Goal: Task Accomplishment & Management: Manage account settings

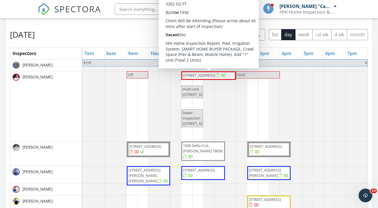
scroll to position [220, 0]
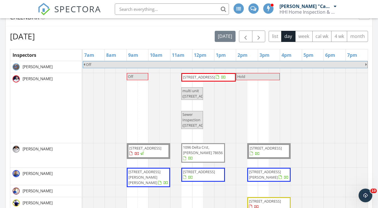
click at [275, 27] on div "Monday, September 29, 2025 today list day week cal wk 4 wk month Inspectors 7am…" at bounding box center [189, 155] width 366 height 259
click at [259, 36] on span "button" at bounding box center [258, 36] width 7 height 7
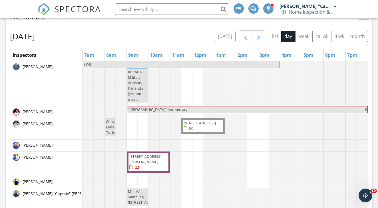
click at [259, 36] on span "button" at bounding box center [258, 36] width 7 height 7
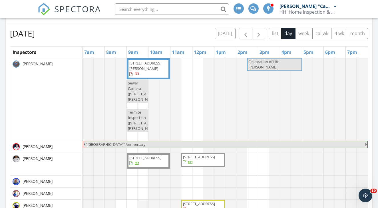
scroll to position [223, 0]
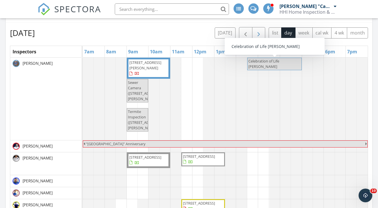
click at [263, 34] on button "button" at bounding box center [258, 33] width 13 height 12
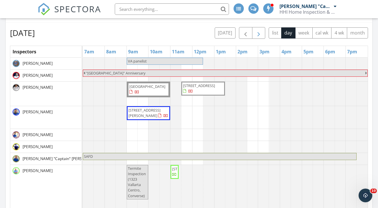
click at [263, 34] on button "button" at bounding box center [258, 33] width 13 height 12
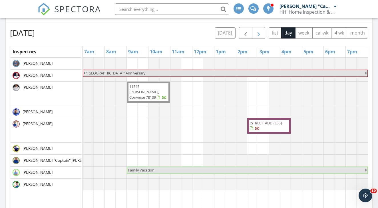
click at [263, 34] on button "button" at bounding box center [258, 33] width 13 height 12
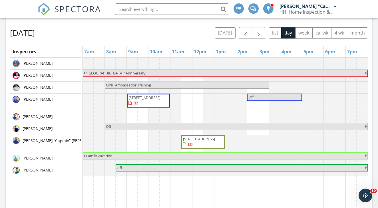
click at [83, 140] on div at bounding box center [83, 143] width 0 height 17
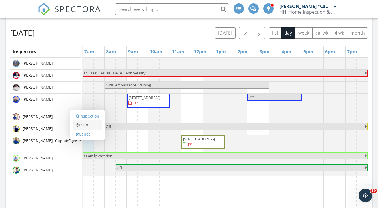
click at [92, 124] on link "Event" at bounding box center [87, 124] width 29 height 9
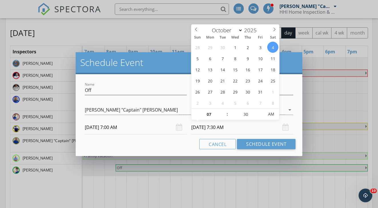
click at [230, 129] on input "10/04/2025 7:30 AM" at bounding box center [242, 127] width 102 height 14
type input "10/04/2025 7:30 PM"
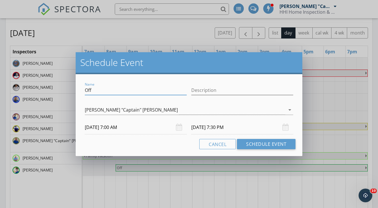
drag, startPoint x: 99, startPoint y: 92, endPoint x: 64, endPoint y: 92, distance: 35.4
click at [64, 92] on div "Schedule Event Name Off Description check_box_outline_blank JJ Henson check_box…" at bounding box center [189, 104] width 378 height 208
type input "Safd"
click at [287, 147] on button "Schedule Event" at bounding box center [266, 144] width 58 height 10
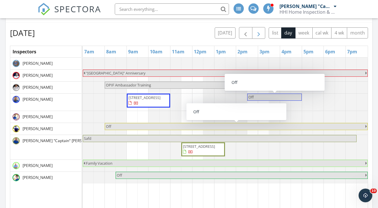
click at [257, 34] on span "button" at bounding box center [258, 33] width 7 height 7
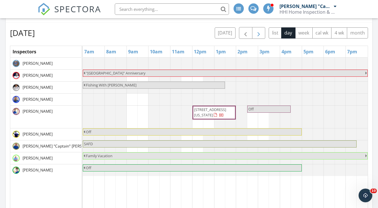
click at [257, 34] on span "button" at bounding box center [258, 33] width 7 height 7
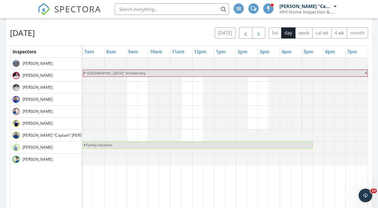
click at [257, 34] on span "button" at bounding box center [258, 33] width 7 height 7
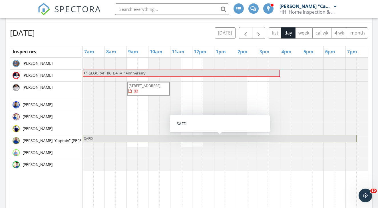
click at [105, 139] on span "SAFD" at bounding box center [219, 138] width 272 height 5
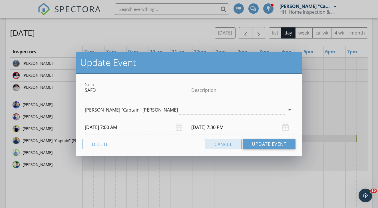
click at [222, 144] on button "Cancel" at bounding box center [223, 144] width 37 height 10
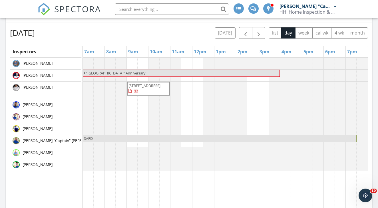
click at [223, 139] on span "SAFD" at bounding box center [219, 138] width 272 height 5
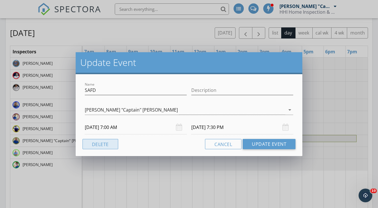
click at [99, 143] on button "Delete" at bounding box center [100, 144] width 36 height 10
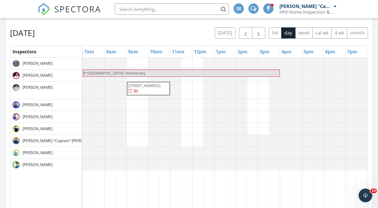
click at [247, 34] on span "button" at bounding box center [245, 33] width 7 height 7
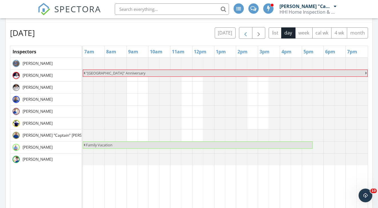
click at [247, 34] on span "button" at bounding box center [245, 33] width 7 height 7
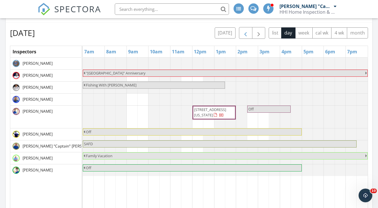
click at [247, 34] on span "button" at bounding box center [245, 33] width 7 height 7
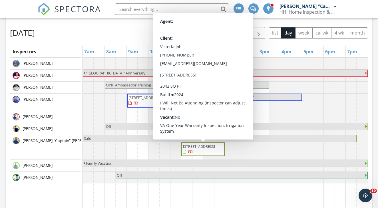
click at [194, 149] on span "[STREET_ADDRESS]" at bounding box center [199, 146] width 32 height 5
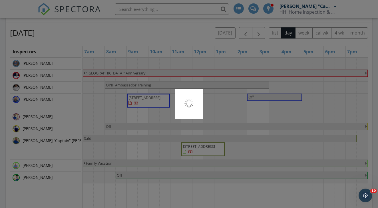
click at [194, 149] on div at bounding box center [189, 104] width 378 height 208
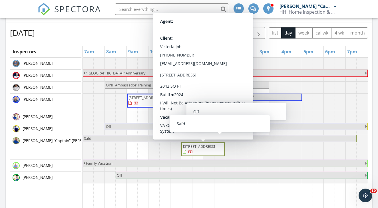
click at [198, 149] on span "[STREET_ADDRESS]" at bounding box center [199, 146] width 32 height 5
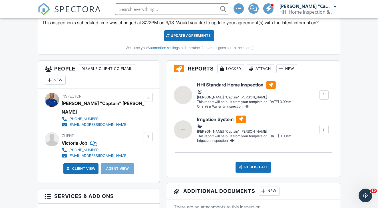
scroll to position [167, 0]
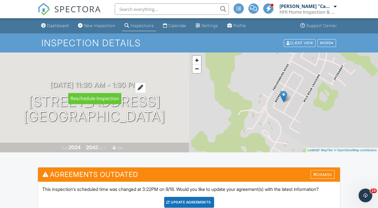
click at [146, 86] on div at bounding box center [140, 87] width 11 height 11
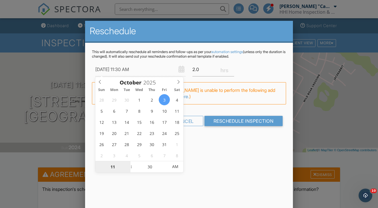
type input "10/03/2025 9:30 AM"
type input "09"
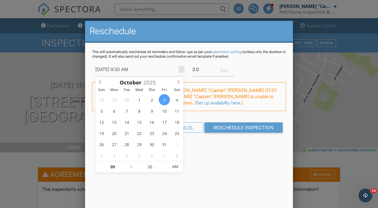
click at [236, 159] on div "Reschedule This will automatically reschedule all reminders and follow-ups as p…" at bounding box center [189, 121] width 208 height 200
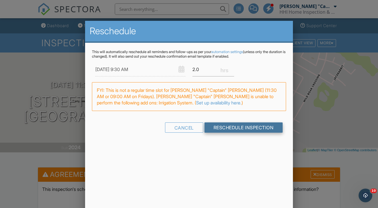
click at [242, 128] on input "Reschedule Inspection" at bounding box center [243, 127] width 78 height 10
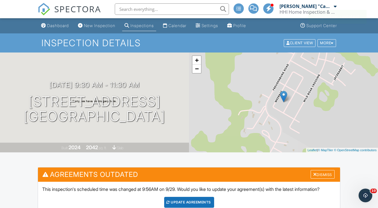
click at [301, 6] on div "[PERSON_NAME] "Captain" [PERSON_NAME]" at bounding box center [305, 6] width 53 height 6
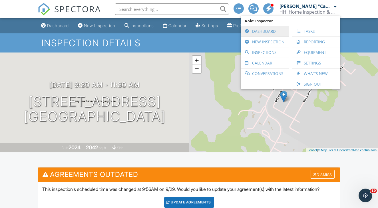
click at [261, 30] on link "Dashboard" at bounding box center [264, 31] width 42 height 10
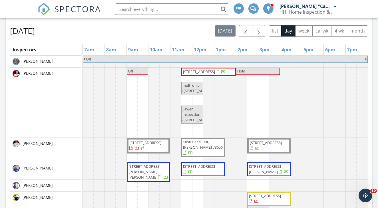
scroll to position [227, 0]
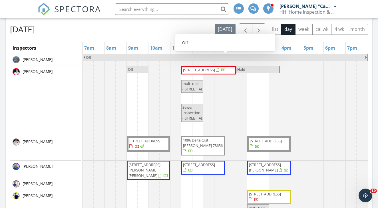
click at [260, 29] on span "button" at bounding box center [258, 29] width 7 height 7
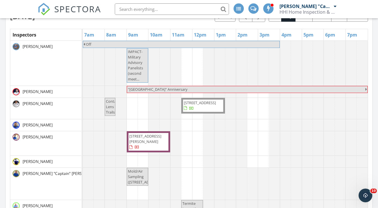
scroll to position [220, 0]
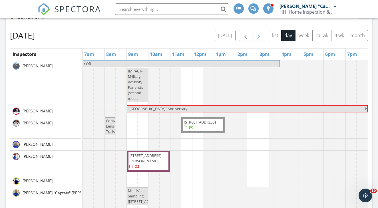
click at [257, 36] on span "button" at bounding box center [258, 35] width 7 height 7
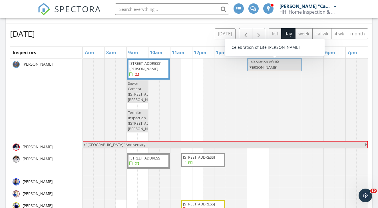
scroll to position [222, 0]
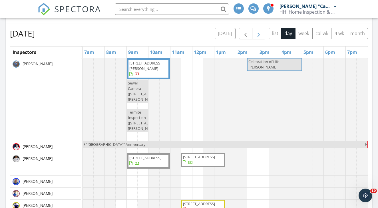
click at [259, 34] on span "button" at bounding box center [258, 33] width 7 height 7
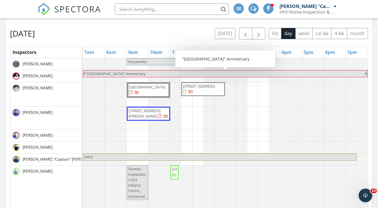
click at [261, 33] on span "button" at bounding box center [258, 33] width 7 height 7
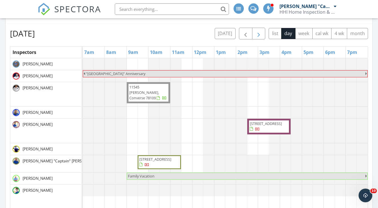
click at [261, 33] on span "button" at bounding box center [258, 33] width 7 height 7
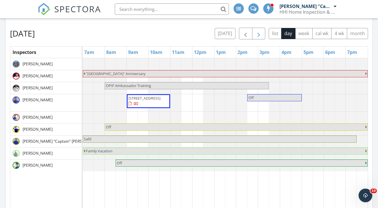
click at [261, 33] on span "button" at bounding box center [258, 33] width 7 height 7
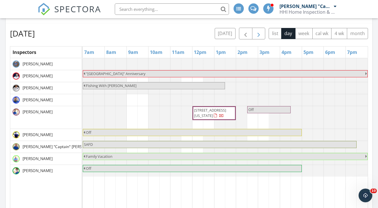
click at [261, 33] on span "button" at bounding box center [258, 33] width 7 height 7
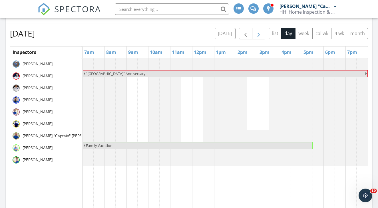
click at [261, 33] on span "button" at bounding box center [258, 33] width 7 height 7
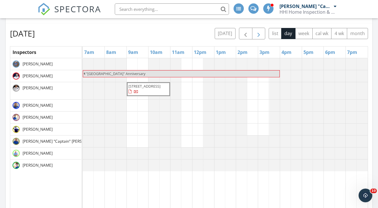
click at [261, 33] on span "button" at bounding box center [258, 33] width 7 height 7
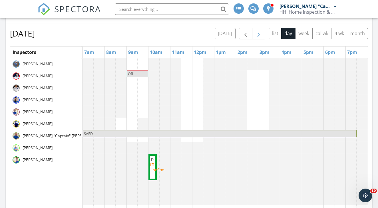
click at [261, 33] on span "button" at bounding box center [258, 33] width 7 height 7
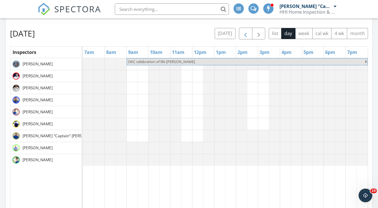
click at [249, 33] on button "button" at bounding box center [245, 34] width 13 height 12
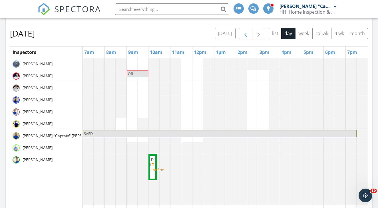
click at [249, 33] on button "button" at bounding box center [245, 34] width 13 height 12
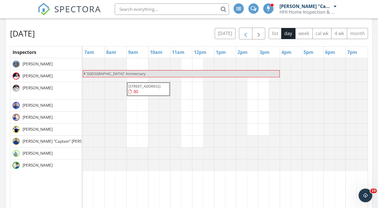
click at [249, 33] on button "button" at bounding box center [245, 34] width 13 height 12
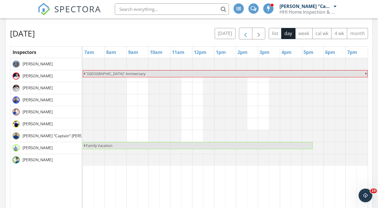
click at [249, 33] on button "button" at bounding box center [245, 34] width 13 height 12
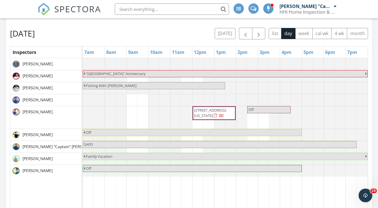
click at [249, 33] on button "button" at bounding box center [245, 34] width 13 height 12
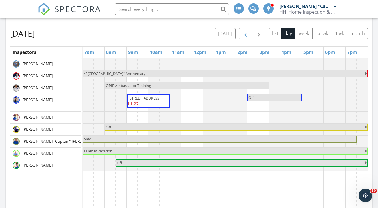
click at [249, 33] on button "button" at bounding box center [245, 34] width 13 height 12
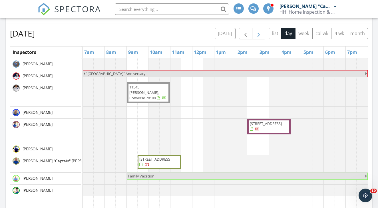
click at [258, 36] on span "button" at bounding box center [258, 33] width 7 height 7
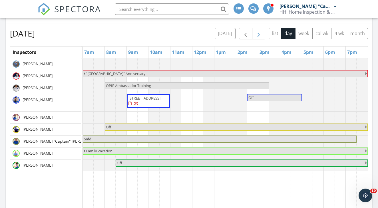
click at [258, 36] on span "button" at bounding box center [258, 33] width 7 height 7
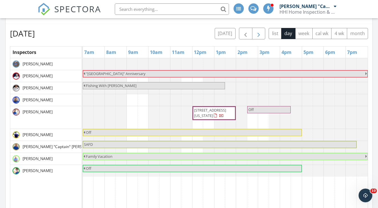
click at [258, 36] on span "button" at bounding box center [258, 33] width 7 height 7
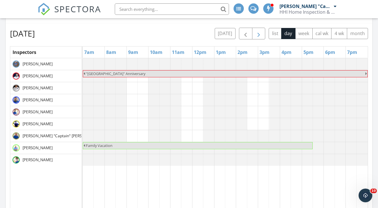
click at [258, 36] on span "button" at bounding box center [258, 33] width 7 height 7
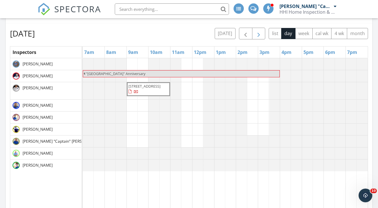
click at [258, 36] on span "button" at bounding box center [258, 33] width 7 height 7
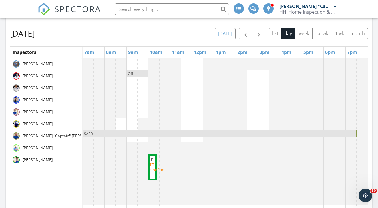
click at [227, 36] on button "[DATE]" at bounding box center [224, 33] width 21 height 11
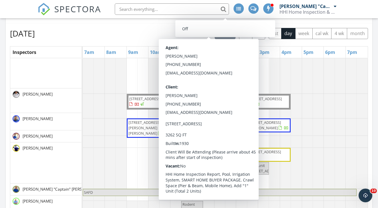
scroll to position [0, 0]
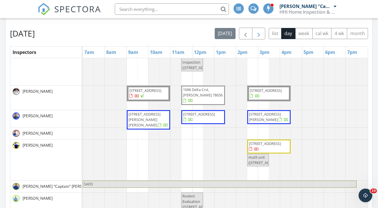
click at [259, 33] on span "button" at bounding box center [258, 33] width 7 height 7
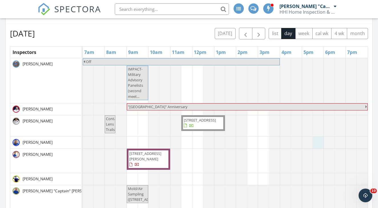
click at [83, 144] on div at bounding box center [83, 143] width 0 height 12
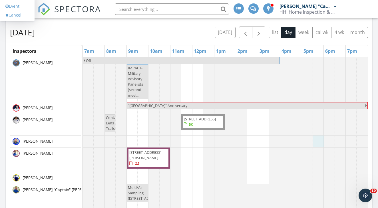
scroll to position [224, 0]
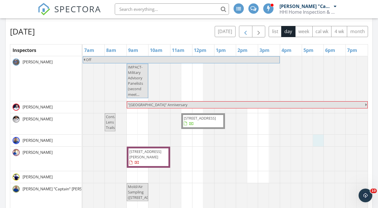
click at [248, 34] on span "button" at bounding box center [245, 31] width 7 height 7
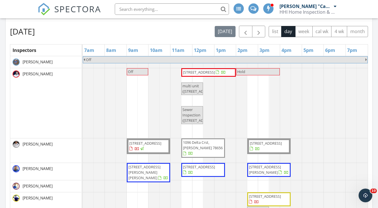
click at [179, 35] on div "[DATE] [DATE] list day week cal wk 4 wk month" at bounding box center [189, 32] width 358 height 12
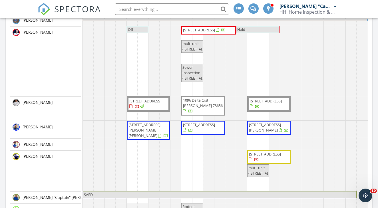
scroll to position [4, 0]
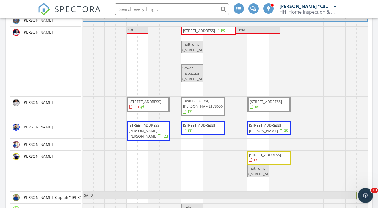
click at [366, 193] on icon "Open Intercom Messenger" at bounding box center [364, 194] width 9 height 9
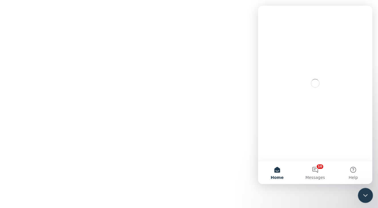
scroll to position [0, 0]
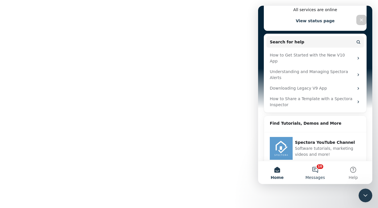
click at [317, 169] on button "10 Messages" at bounding box center [315, 172] width 38 height 23
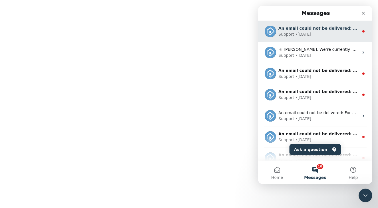
scroll to position [1, 0]
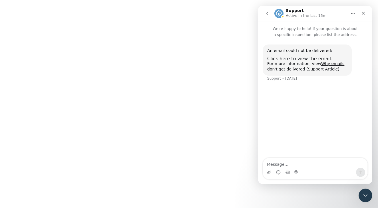
click at [269, 14] on icon "go back" at bounding box center [267, 13] width 5 height 5
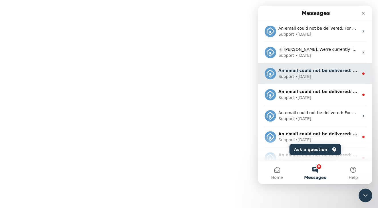
scroll to position [0, 0]
click at [315, 74] on div "Support • [DATE]" at bounding box center [318, 77] width 80 height 6
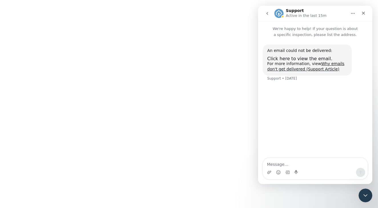
click at [267, 14] on icon "go back" at bounding box center [267, 13] width 2 height 3
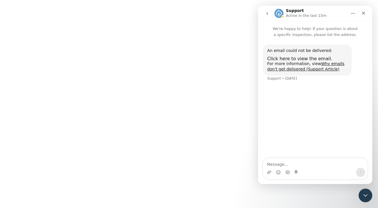
click at [267, 13] on icon "go back" at bounding box center [267, 13] width 5 height 5
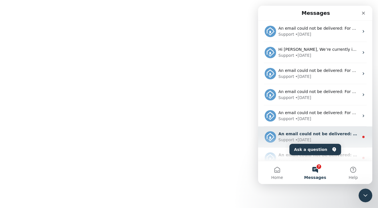
click at [319, 137] on div "Support • [DATE]" at bounding box center [318, 140] width 80 height 6
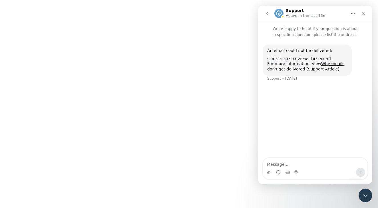
click at [267, 14] on icon "go back" at bounding box center [267, 13] width 5 height 5
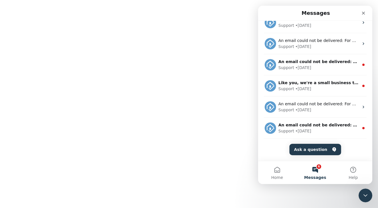
scroll to position [94, 0]
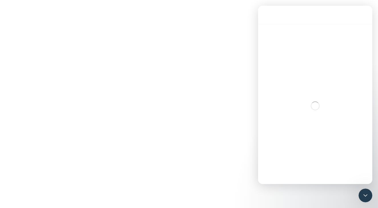
scroll to position [71, 0]
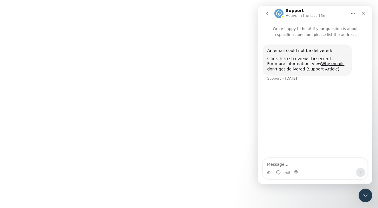
click at [269, 15] on icon "go back" at bounding box center [267, 13] width 5 height 5
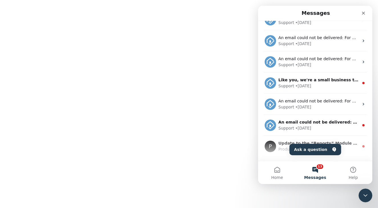
scroll to position [98, 0]
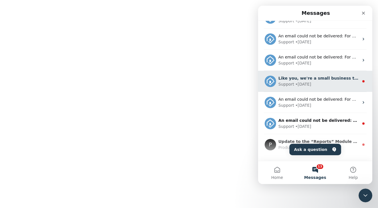
click at [330, 83] on div "Support • [DATE]" at bounding box center [318, 84] width 80 height 6
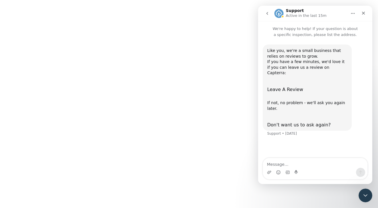
click at [267, 15] on icon "go back" at bounding box center [267, 13] width 2 height 3
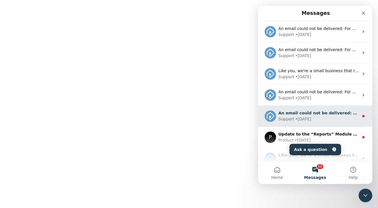
scroll to position [106, 0]
click at [318, 116] on div "An email could not be delivered: For more information, view Why emails don't ge…" at bounding box center [318, 113] width 80 height 6
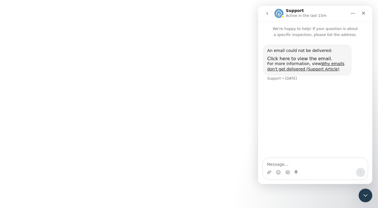
click at [269, 15] on icon "go back" at bounding box center [267, 13] width 5 height 5
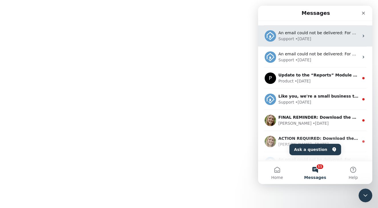
scroll to position [173, 0]
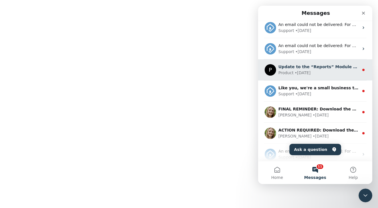
click at [315, 72] on div "Product • [DATE]" at bounding box center [318, 73] width 80 height 6
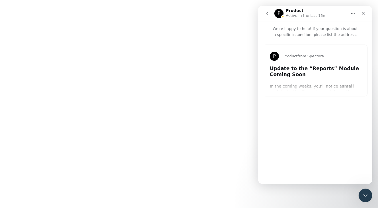
click at [268, 13] on icon "go back" at bounding box center [267, 13] width 5 height 5
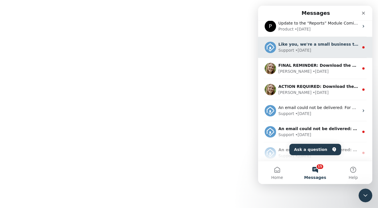
click at [317, 53] on div "Support • [DATE]" at bounding box center [318, 50] width 80 height 6
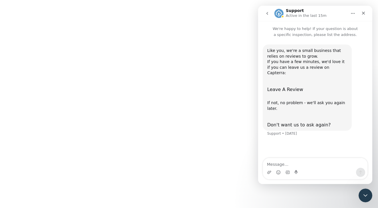
click at [269, 14] on icon "go back" at bounding box center [267, 13] width 5 height 5
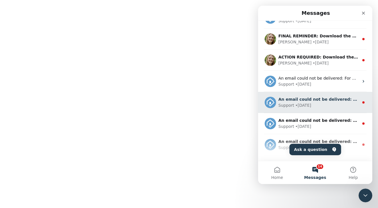
scroll to position [248, 0]
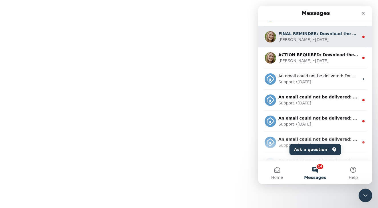
click at [319, 37] on div "[PERSON_NAME] • [DATE]" at bounding box center [318, 40] width 80 height 6
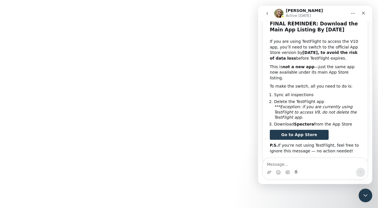
scroll to position [46, 0]
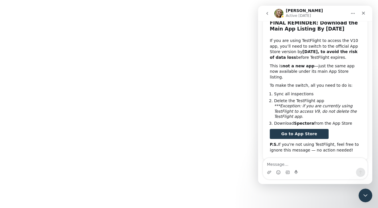
click at [268, 12] on icon "go back" at bounding box center [267, 13] width 2 height 3
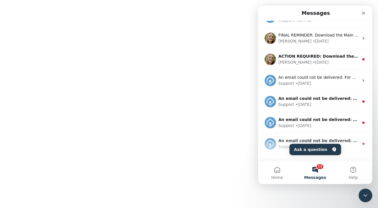
scroll to position [253, 0]
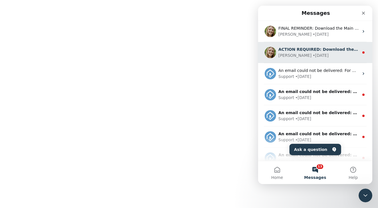
click at [321, 54] on div "[PERSON_NAME] • [DATE]" at bounding box center [318, 55] width 80 height 6
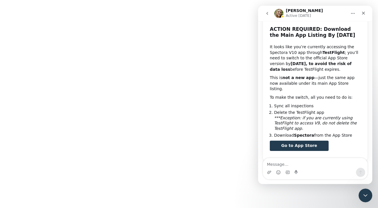
scroll to position [40, 0]
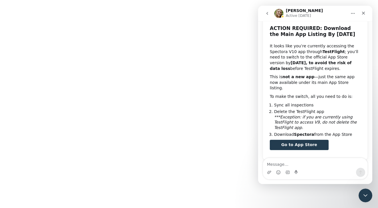
click at [267, 13] on icon "go back" at bounding box center [267, 13] width 2 height 3
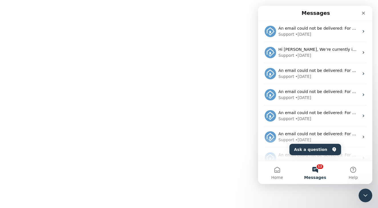
scroll to position [0, 0]
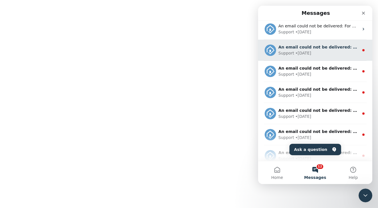
click at [307, 54] on div "• [DATE]" at bounding box center [303, 53] width 16 height 6
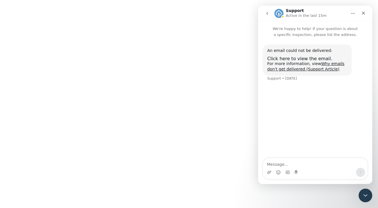
click at [268, 14] on icon "go back" at bounding box center [267, 13] width 5 height 5
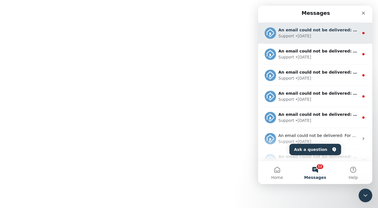
click at [311, 34] on div "• [DATE]" at bounding box center [303, 36] width 16 height 6
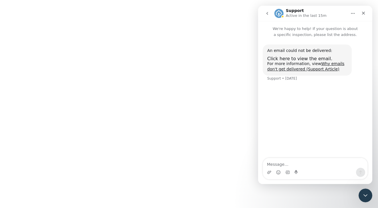
click at [269, 13] on icon "go back" at bounding box center [267, 13] width 5 height 5
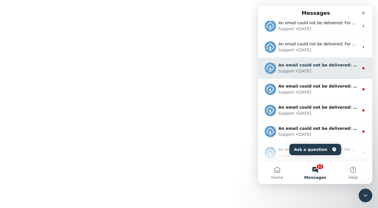
click at [321, 71] on div "Support • [DATE]" at bounding box center [318, 71] width 80 height 6
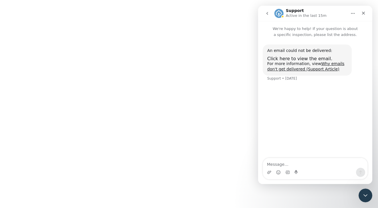
click at [268, 15] on icon "go back" at bounding box center [267, 13] width 5 height 5
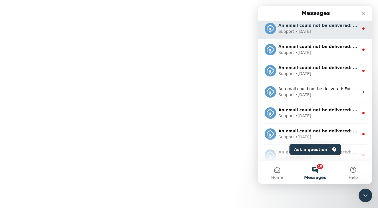
click at [321, 35] on div "An email could not be delivered: For more information, view Why emails don't ge…" at bounding box center [315, 28] width 114 height 21
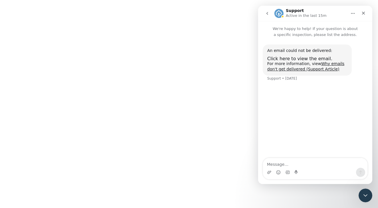
click at [268, 12] on icon "go back" at bounding box center [267, 13] width 5 height 5
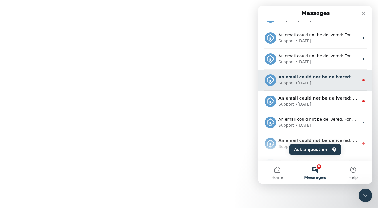
click at [321, 82] on div "Support • [DATE]" at bounding box center [318, 83] width 80 height 6
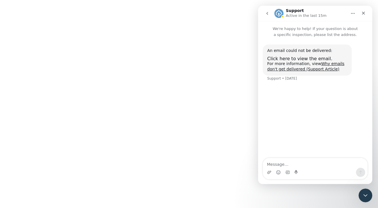
click at [267, 12] on icon "go back" at bounding box center [267, 13] width 5 height 5
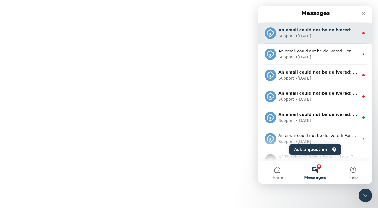
click at [297, 27] on div "An email could not be delivered: For more information, view Why emails don't ge…" at bounding box center [318, 30] width 80 height 6
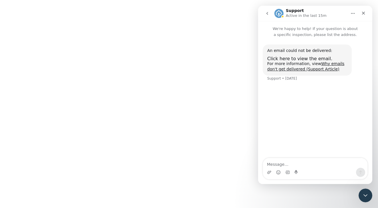
click at [269, 13] on icon "go back" at bounding box center [267, 13] width 5 height 5
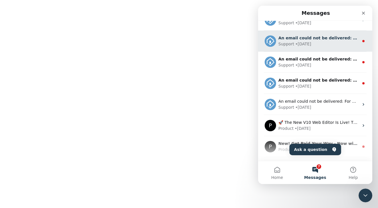
click at [314, 42] on div "Support • [DATE]" at bounding box center [318, 44] width 80 height 6
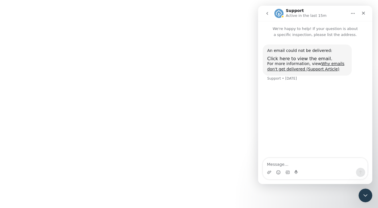
click at [267, 13] on icon "go back" at bounding box center [267, 13] width 5 height 5
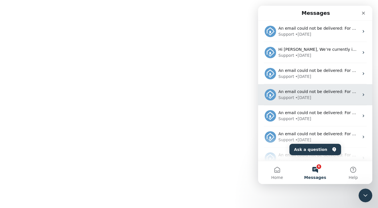
scroll to position [0, 0]
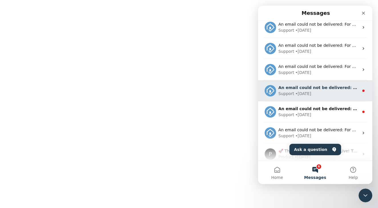
click at [323, 92] on div "Support • [DATE]" at bounding box center [318, 94] width 80 height 6
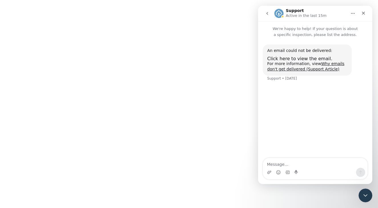
click at [267, 15] on icon "go back" at bounding box center [267, 13] width 5 height 5
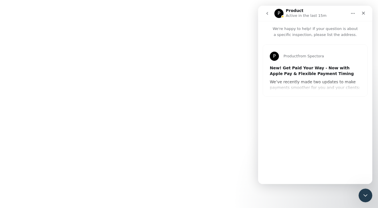
click at [270, 13] on button "go back" at bounding box center [267, 13] width 11 height 11
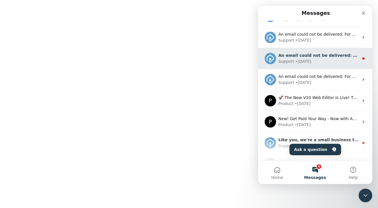
click at [318, 62] on div "Support • [DATE]" at bounding box center [318, 61] width 80 height 6
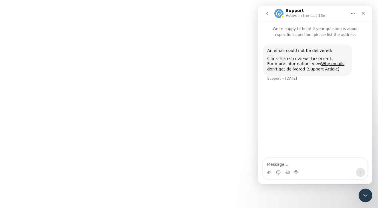
click at [267, 13] on icon "go back" at bounding box center [267, 13] width 2 height 3
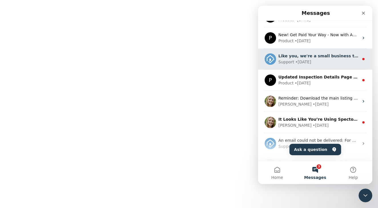
click at [305, 62] on div "• [DATE]" at bounding box center [303, 62] width 16 height 6
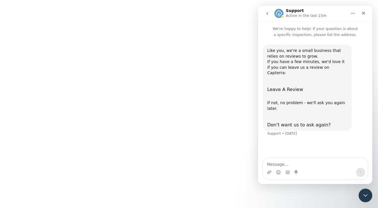
click at [267, 16] on button "go back" at bounding box center [267, 13] width 11 height 11
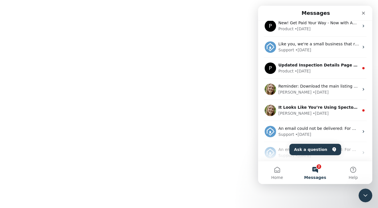
scroll to position [576, 0]
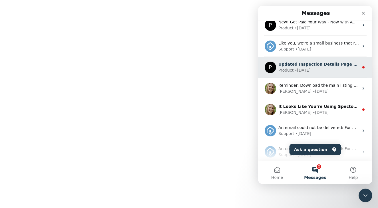
click at [301, 69] on div "• [DATE]" at bounding box center [302, 70] width 16 height 6
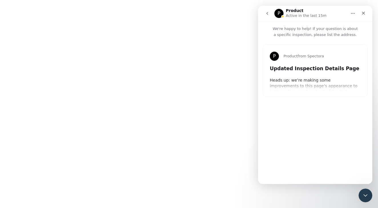
click at [268, 16] on button "go back" at bounding box center [267, 13] width 11 height 11
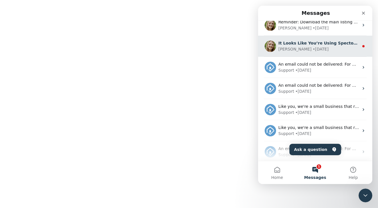
click at [314, 48] on div "[PERSON_NAME] • [DATE]" at bounding box center [318, 49] width 80 height 6
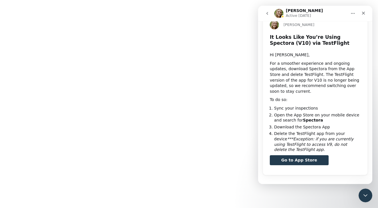
click at [270, 13] on button "go back" at bounding box center [267, 13] width 11 height 11
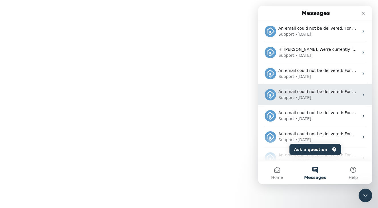
scroll to position [0, 0]
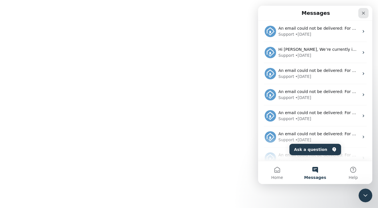
click at [361, 11] on icon "Close" at bounding box center [363, 13] width 5 height 5
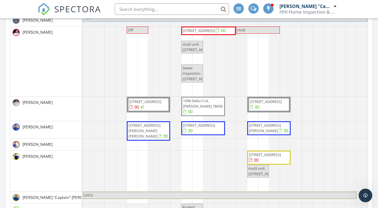
scroll to position [12, 0]
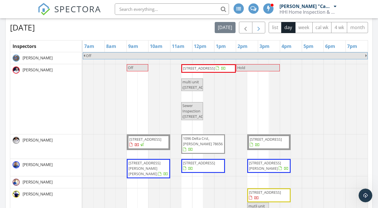
click at [260, 29] on span "button" at bounding box center [258, 27] width 7 height 7
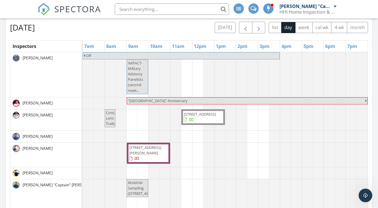
click at [259, 27] on span "button" at bounding box center [258, 27] width 7 height 7
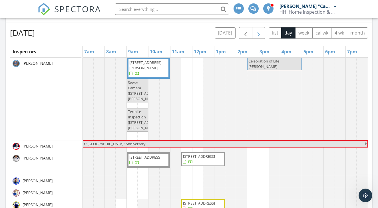
click at [258, 37] on span "button" at bounding box center [258, 33] width 7 height 7
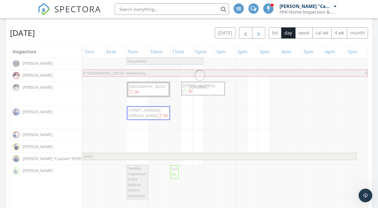
click at [258, 35] on span "button" at bounding box center [258, 33] width 7 height 7
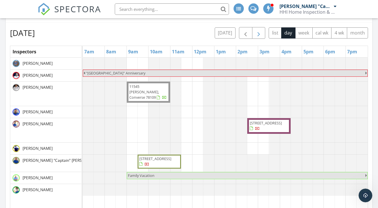
click at [258, 34] on span "button" at bounding box center [258, 33] width 7 height 7
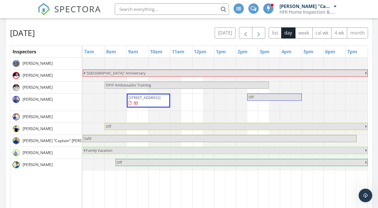
click at [258, 34] on span "button" at bounding box center [258, 33] width 7 height 7
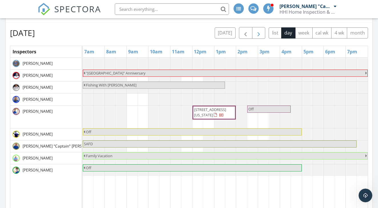
click at [258, 34] on span "button" at bounding box center [258, 33] width 7 height 7
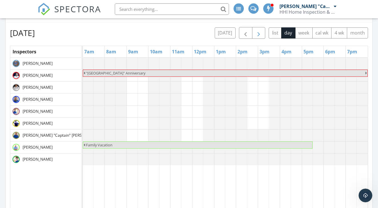
click at [258, 34] on span "button" at bounding box center [258, 33] width 7 height 7
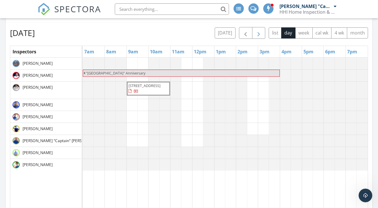
click at [258, 34] on span "button" at bounding box center [258, 33] width 7 height 7
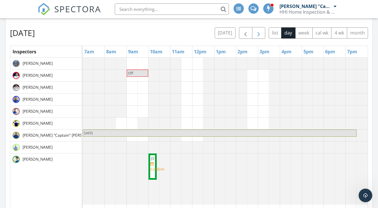
click at [258, 34] on span "button" at bounding box center [258, 33] width 7 height 7
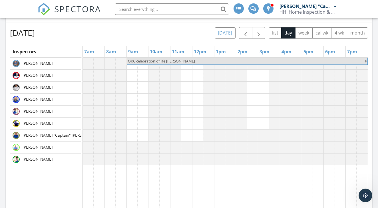
click at [224, 32] on button "[DATE]" at bounding box center [224, 32] width 21 height 11
